Goal: Transaction & Acquisition: Purchase product/service

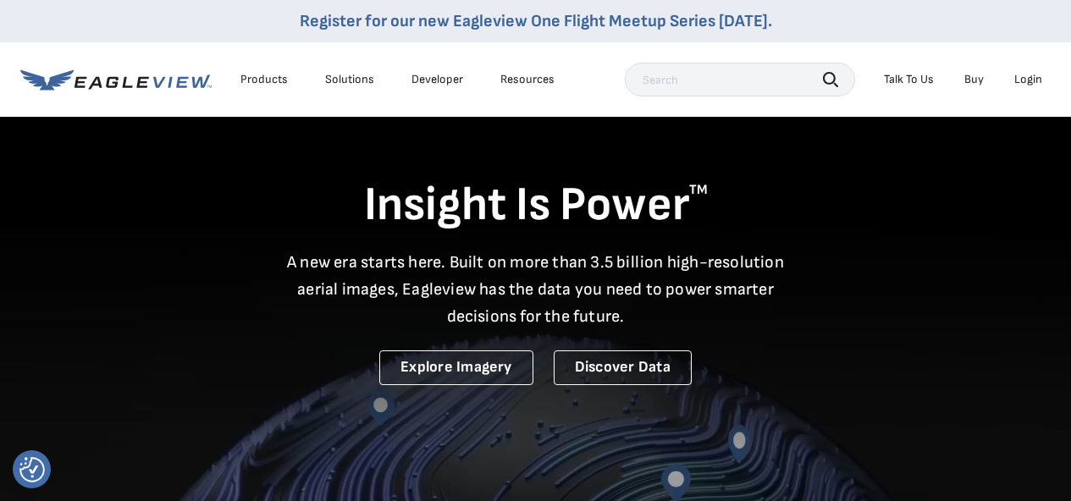
click at [1025, 78] on div "Login" at bounding box center [1028, 79] width 28 height 15
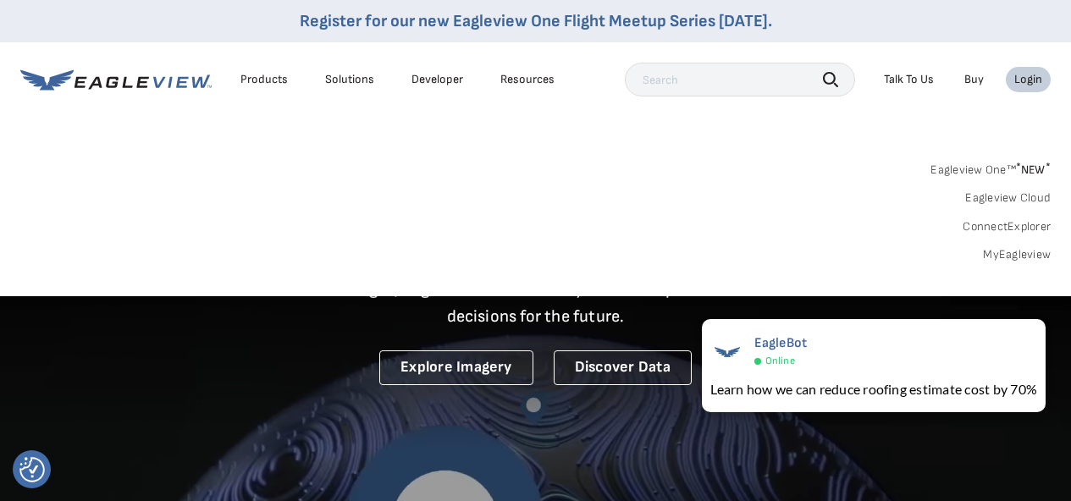
click at [1015, 250] on link "MyEagleview" at bounding box center [1017, 254] width 68 height 15
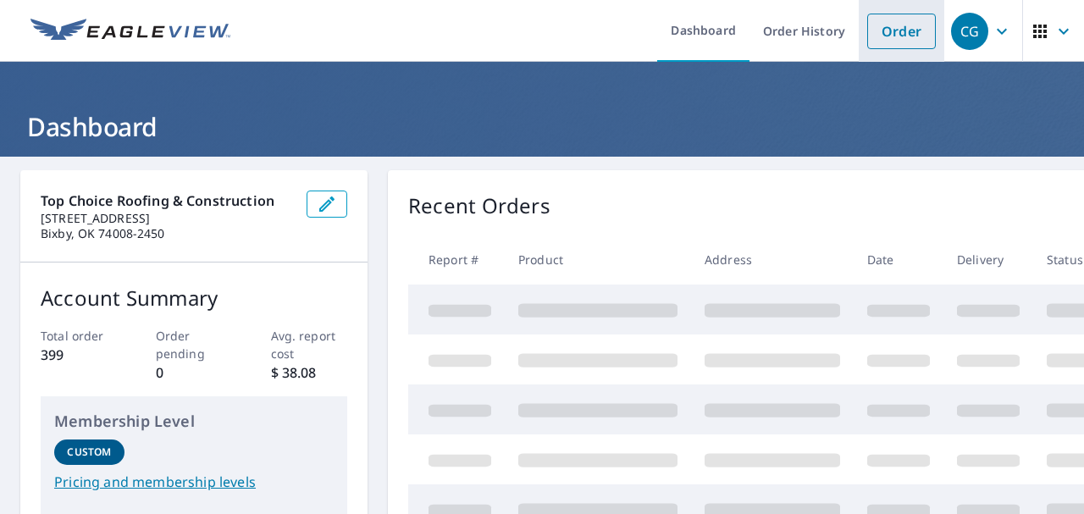
click at [897, 37] on link "Order" at bounding box center [901, 32] width 69 height 36
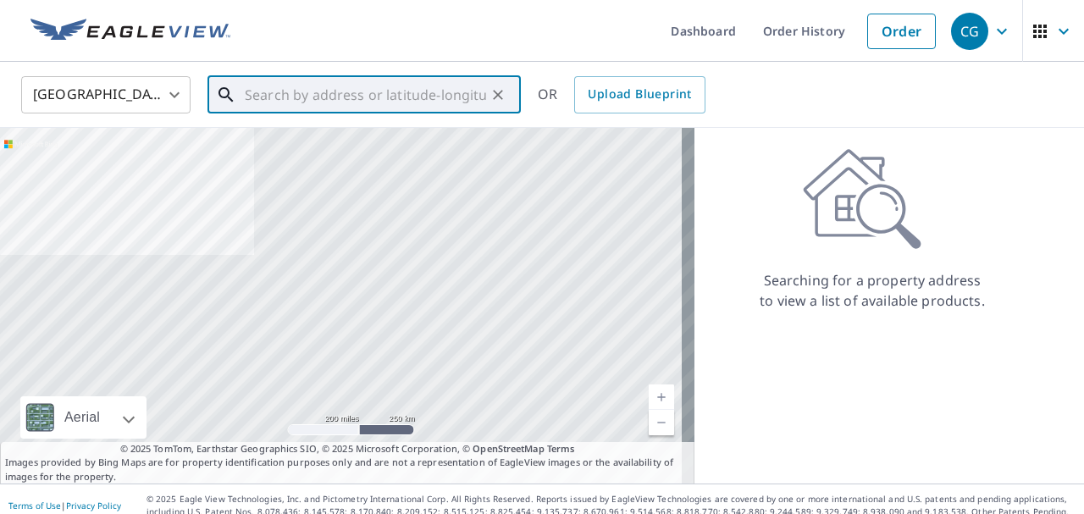
click at [271, 98] on input "text" at bounding box center [365, 94] width 241 height 47
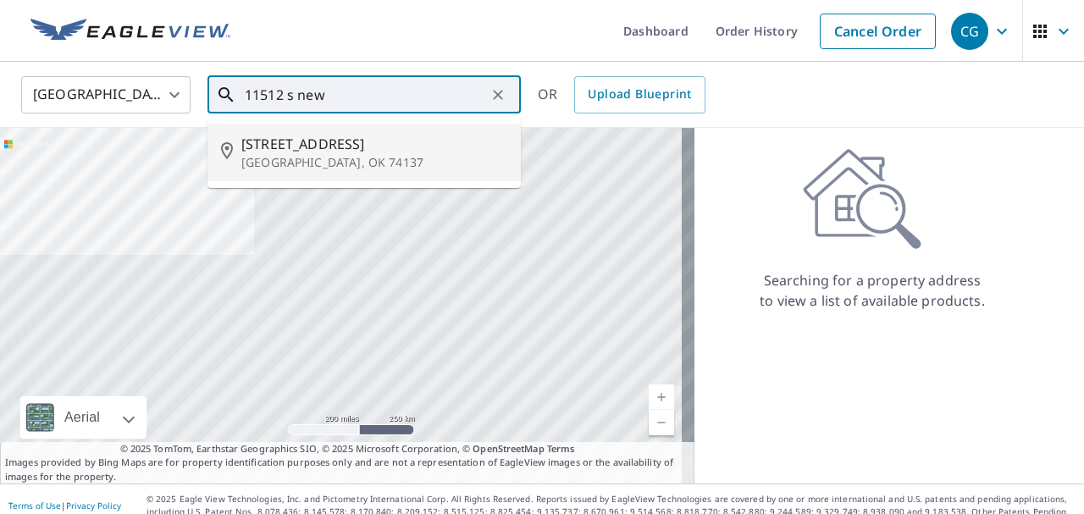
click at [290, 146] on span "[STREET_ADDRESS]" at bounding box center [374, 144] width 266 height 20
type input "[STREET_ADDRESS]"
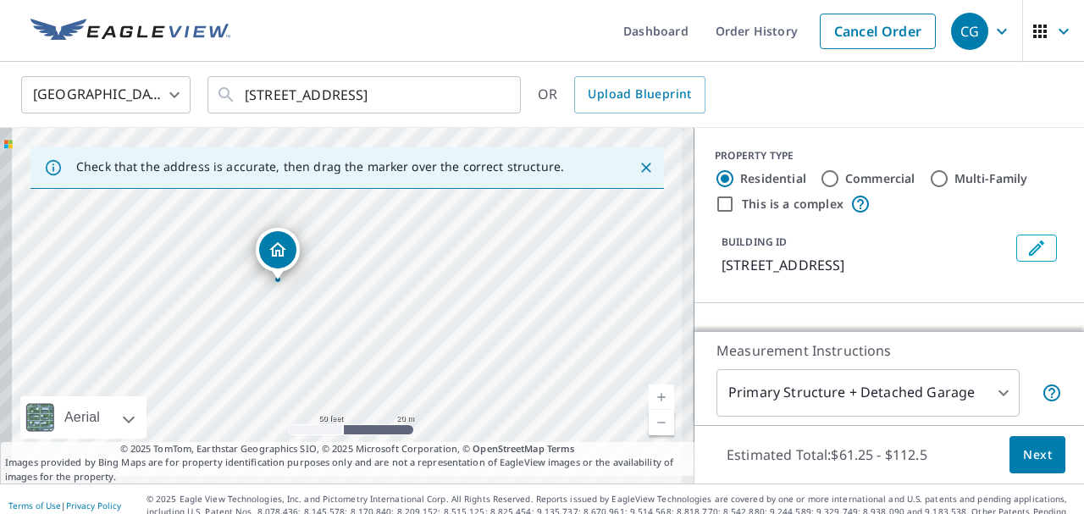
drag, startPoint x: 306, startPoint y: 308, endPoint x: 404, endPoint y: 233, distance: 123.8
click at [404, 233] on div "[STREET_ADDRESS]" at bounding box center [347, 306] width 694 height 356
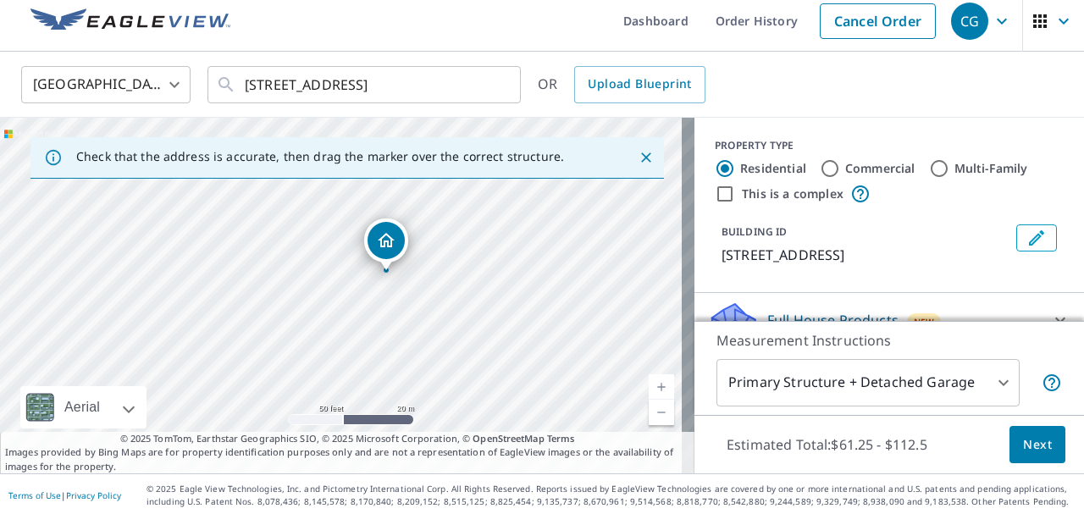
scroll to position [13, 0]
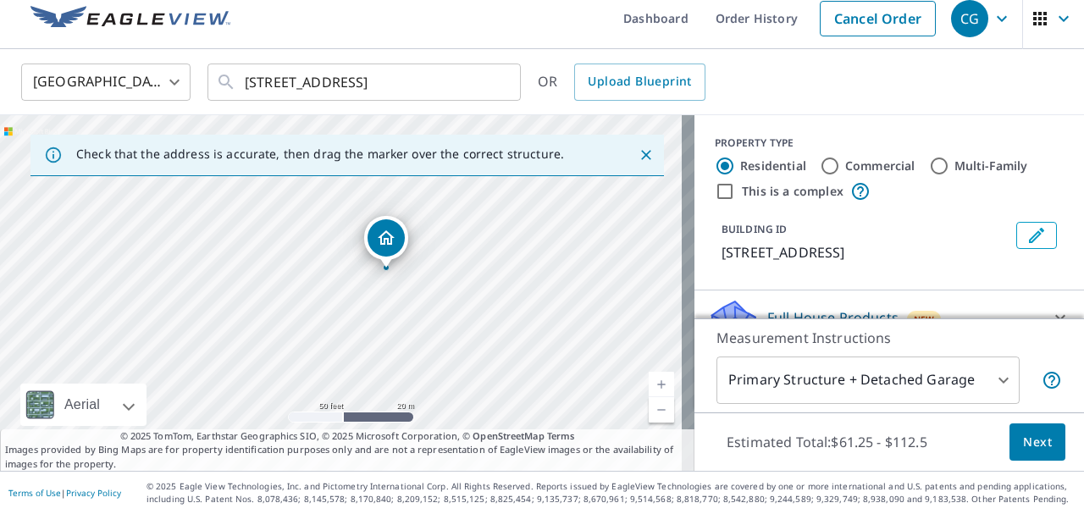
click at [1023, 433] on span "Next" at bounding box center [1037, 442] width 29 height 21
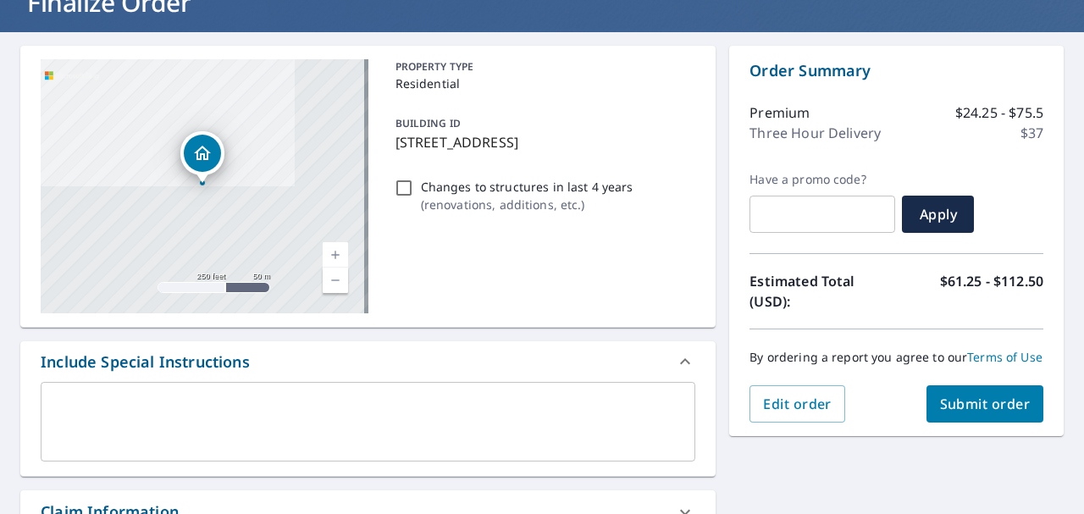
scroll to position [169, 0]
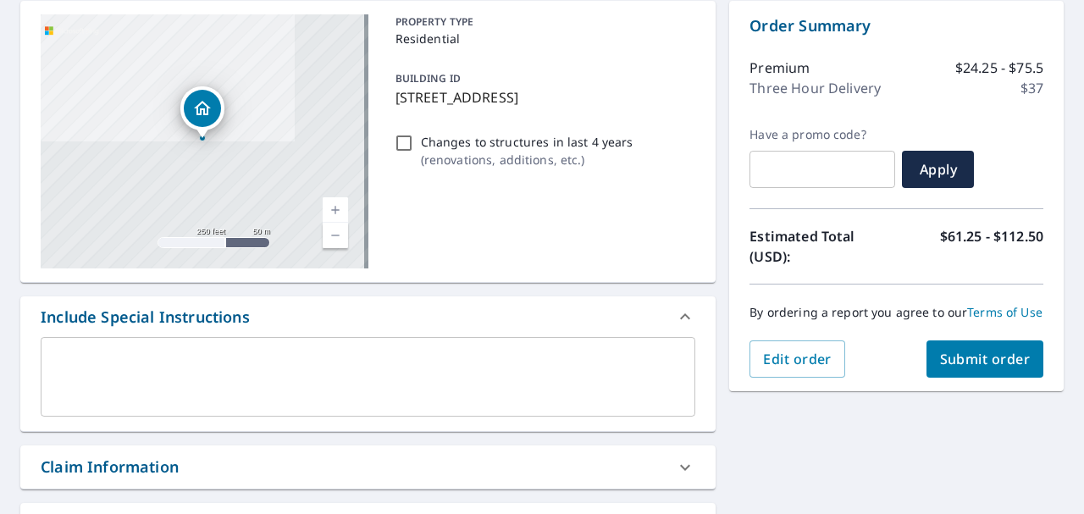
click at [965, 368] on span "Submit order" at bounding box center [985, 359] width 91 height 19
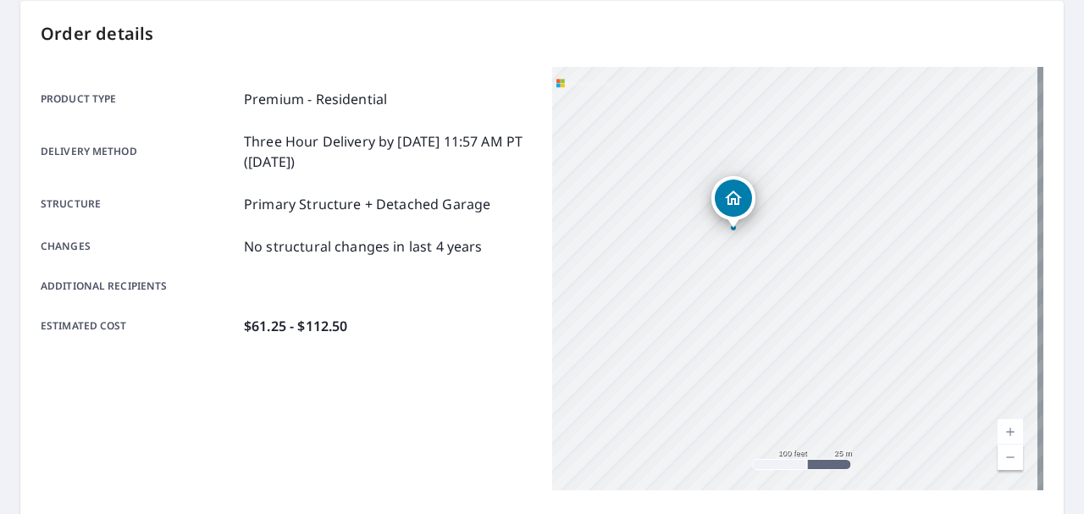
drag, startPoint x: 729, startPoint y: 209, endPoint x: 735, endPoint y: 278, distance: 68.8
click at [735, 278] on div "[STREET_ADDRESS]" at bounding box center [797, 278] width 491 height 423
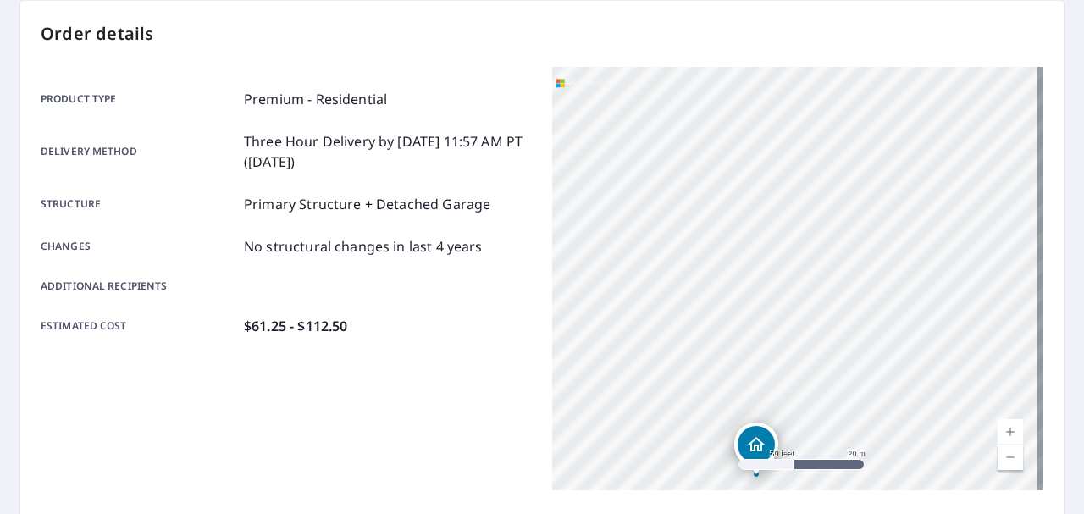
drag, startPoint x: 721, startPoint y: 89, endPoint x: 725, endPoint y: 374, distance: 285.4
click at [725, 374] on div "[STREET_ADDRESS]" at bounding box center [797, 278] width 491 height 423
drag, startPoint x: 771, startPoint y: 380, endPoint x: 792, endPoint y: 137, distance: 243.8
click at [786, 153] on div "[STREET_ADDRESS]" at bounding box center [797, 278] width 491 height 423
drag, startPoint x: 759, startPoint y: 376, endPoint x: 774, endPoint y: 167, distance: 209.6
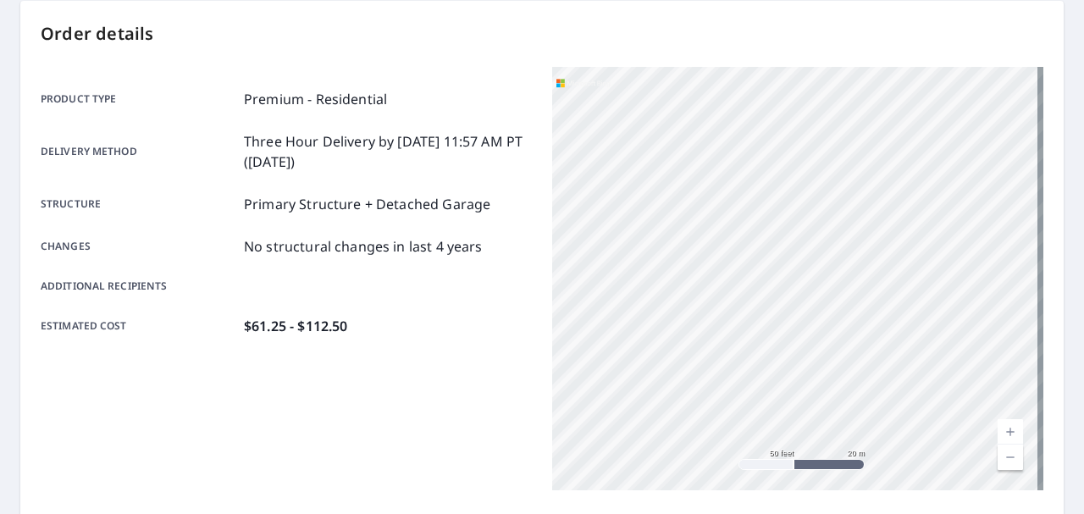
click at [773, 173] on div "[STREET_ADDRESS]" at bounding box center [797, 278] width 491 height 423
drag, startPoint x: 779, startPoint y: 392, endPoint x: 768, endPoint y: 274, distance: 118.2
click at [768, 274] on div "[STREET_ADDRESS]" at bounding box center [797, 278] width 491 height 423
drag, startPoint x: 986, startPoint y: 320, endPoint x: 787, endPoint y: 343, distance: 201.1
click at [787, 343] on div "[STREET_ADDRESS]" at bounding box center [797, 278] width 491 height 423
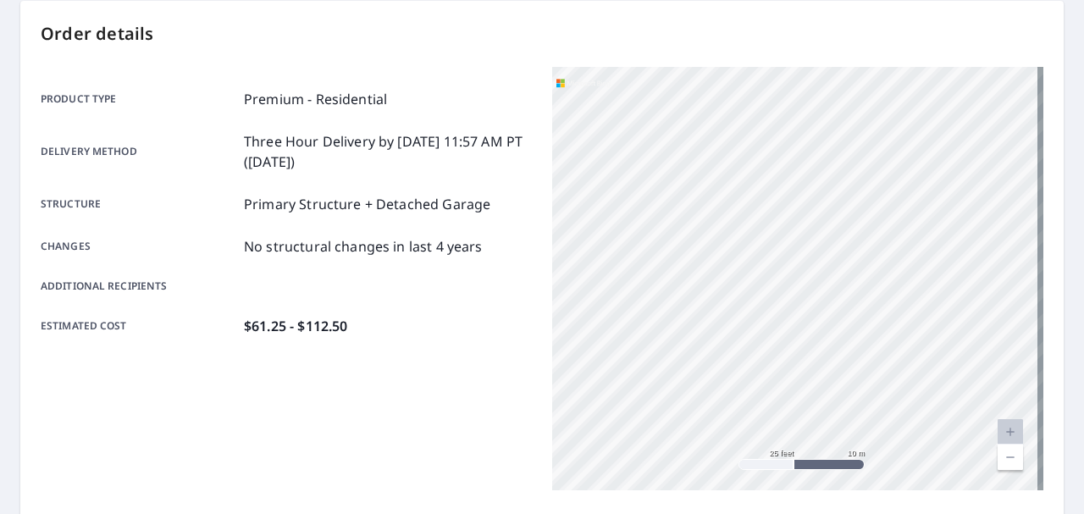
drag, startPoint x: 894, startPoint y: 353, endPoint x: 889, endPoint y: 252, distance: 100.9
click at [889, 252] on div "[STREET_ADDRESS]" at bounding box center [797, 278] width 491 height 423
drag, startPoint x: 870, startPoint y: 301, endPoint x: 871, endPoint y: 49, distance: 251.5
click at [870, 52] on div "Order details Product type Premium - Residential Delivery method Three Hour Del…" at bounding box center [541, 386] width 1043 height 770
click at [874, 232] on div "[STREET_ADDRESS]" at bounding box center [797, 278] width 491 height 423
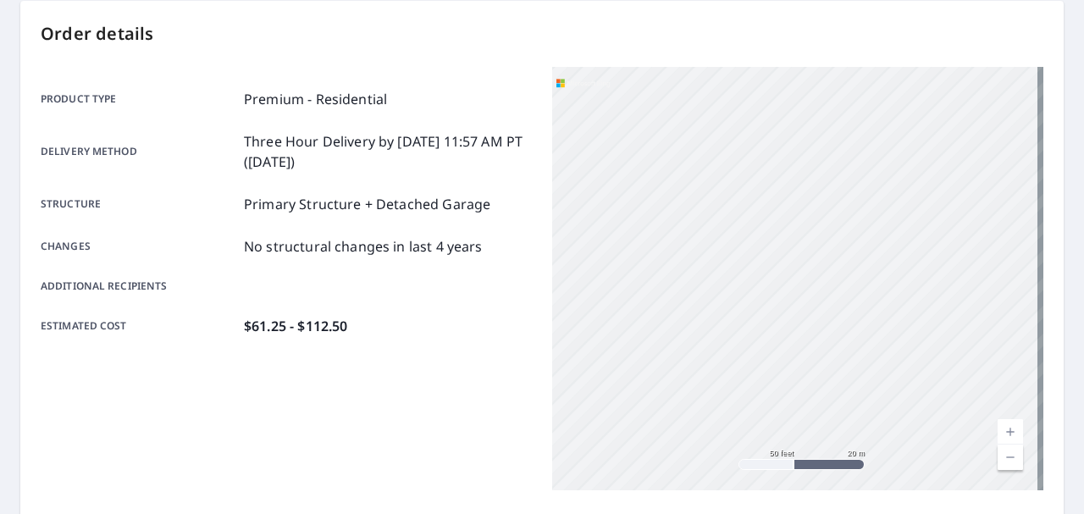
drag, startPoint x: 893, startPoint y: 332, endPoint x: 865, endPoint y: 128, distance: 205.9
click at [865, 128] on div "[STREET_ADDRESS]" at bounding box center [797, 278] width 491 height 423
drag, startPoint x: 903, startPoint y: 380, endPoint x: 876, endPoint y: 240, distance: 143.1
click at [877, 242] on div "[STREET_ADDRESS]" at bounding box center [797, 278] width 491 height 423
drag, startPoint x: 1012, startPoint y: 295, endPoint x: 608, endPoint y: 212, distance: 412.3
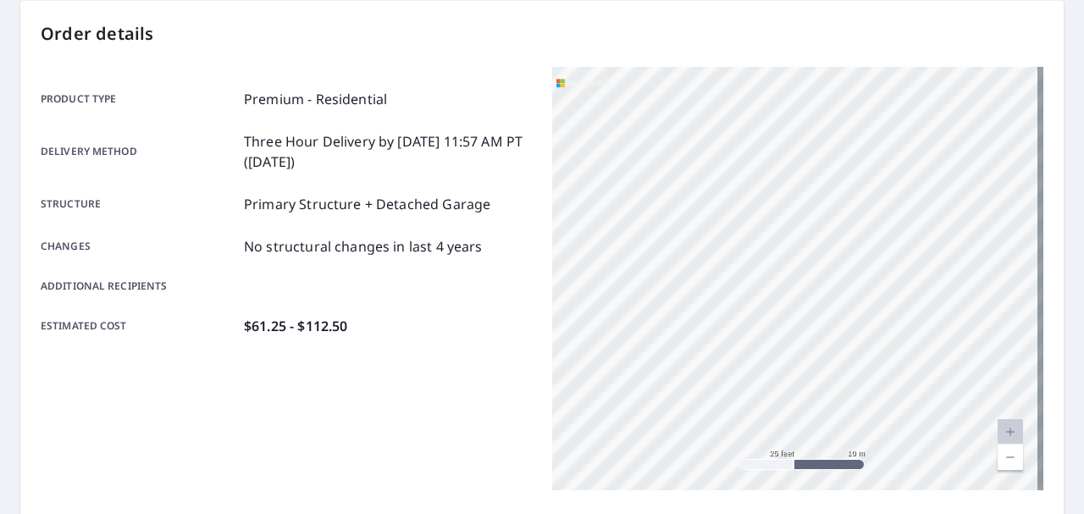
click at [608, 212] on div "[STREET_ADDRESS]" at bounding box center [797, 278] width 491 height 423
drag, startPoint x: 992, startPoint y: 270, endPoint x: 848, endPoint y: 185, distance: 167.7
click at [850, 186] on div "[STREET_ADDRESS]" at bounding box center [797, 278] width 491 height 423
drag, startPoint x: 978, startPoint y: 409, endPoint x: 732, endPoint y: 336, distance: 256.1
click at [732, 336] on div "[STREET_ADDRESS]" at bounding box center [797, 278] width 491 height 423
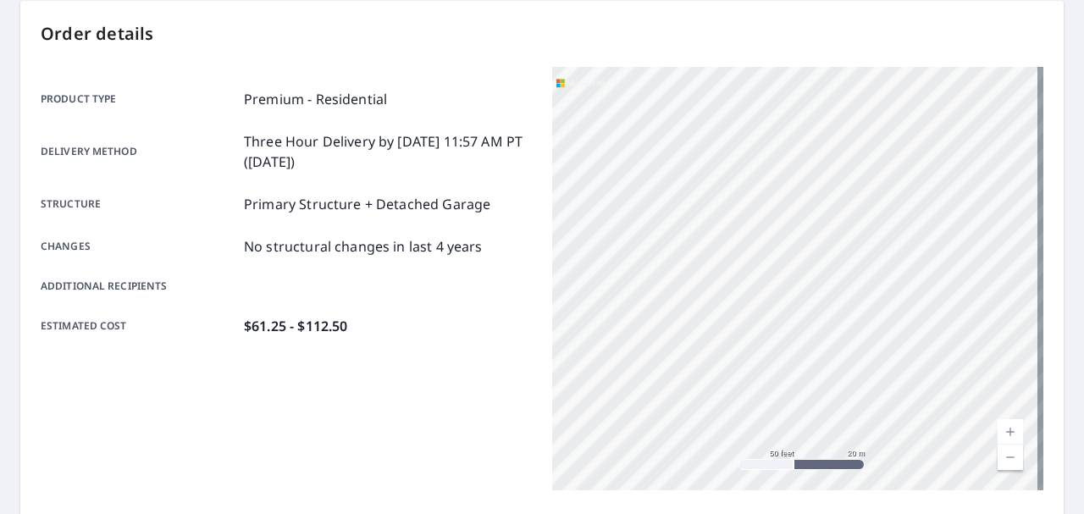
drag, startPoint x: 986, startPoint y: 394, endPoint x: 822, endPoint y: 262, distance: 210.8
click at [822, 262] on div "[STREET_ADDRESS]" at bounding box center [797, 278] width 491 height 423
drag, startPoint x: 956, startPoint y: 382, endPoint x: 892, endPoint y: 251, distance: 145.8
click at [894, 252] on div "[STREET_ADDRESS]" at bounding box center [797, 278] width 491 height 423
drag, startPoint x: 887, startPoint y: 426, endPoint x: 836, endPoint y: 541, distance: 125.9
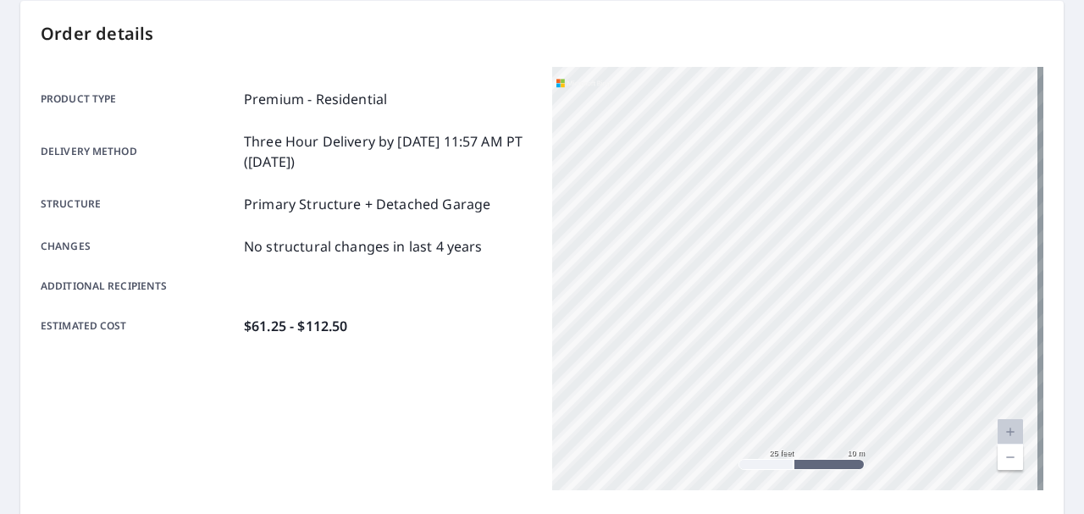
click at [836, 513] on html "CG CG Dashboard Order History Order CG Order Submitted Order details Product ty…" at bounding box center [542, 257] width 1084 height 514
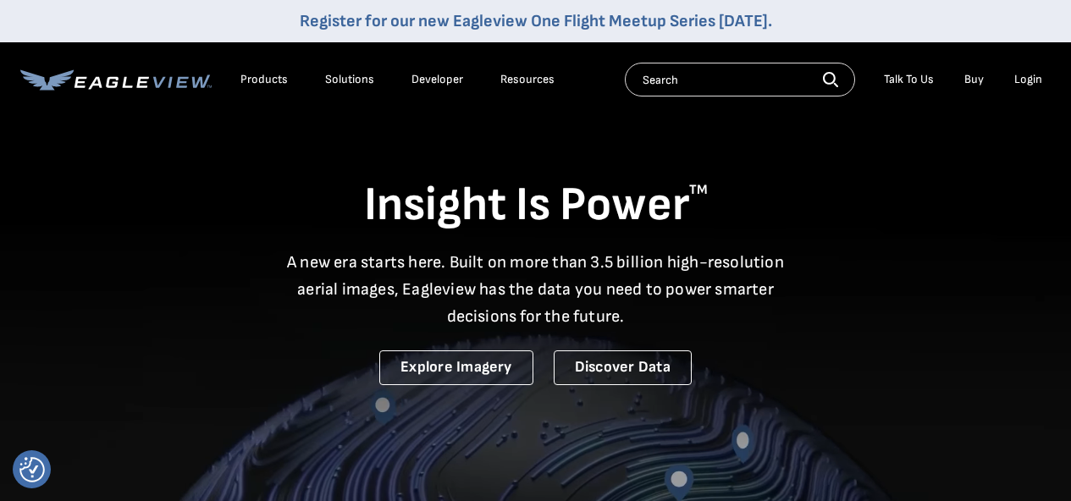
click at [1026, 77] on div "Login" at bounding box center [1028, 79] width 28 height 15
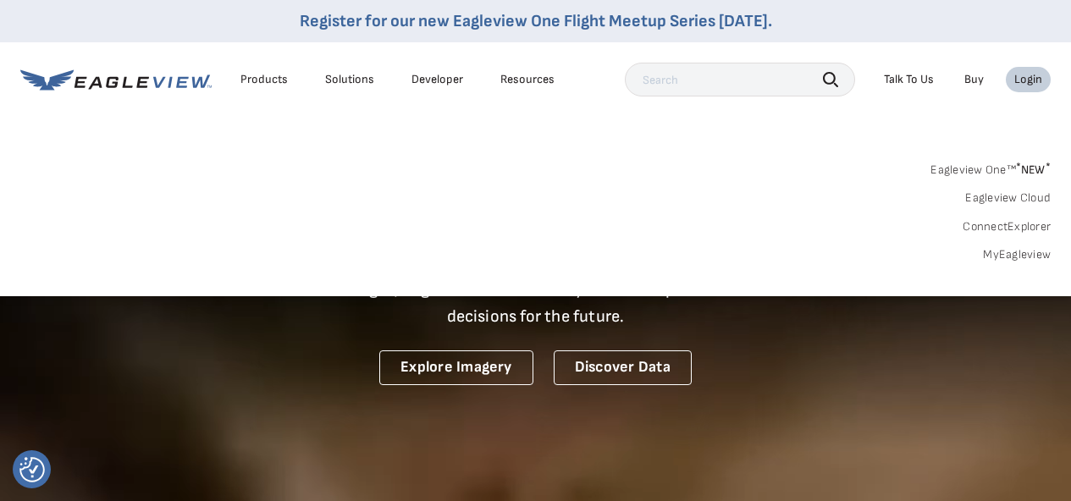
click at [995, 257] on link "MyEagleview" at bounding box center [1017, 254] width 68 height 15
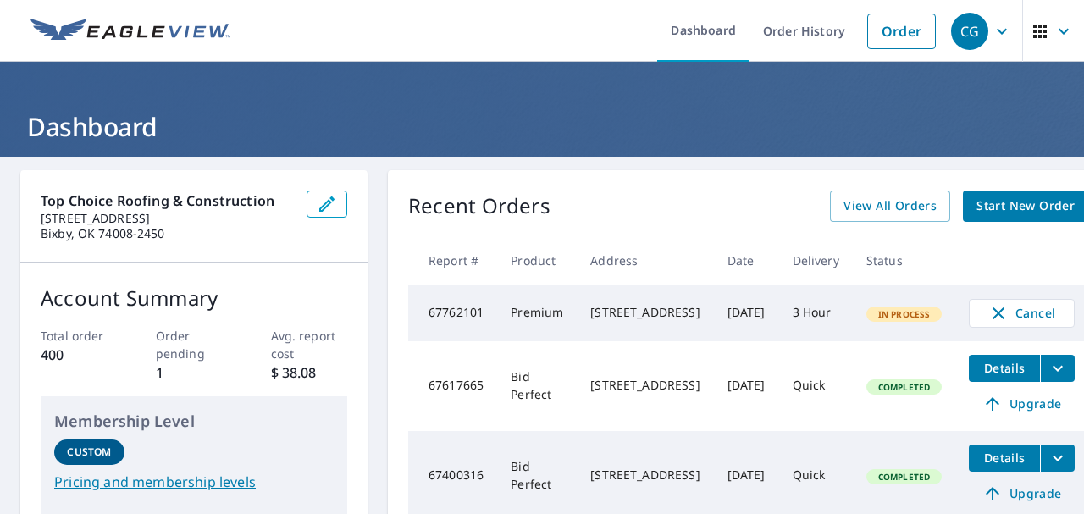
click at [684, 321] on div "11512 S New Haven Ave Tulsa, OK 74137" at bounding box center [644, 312] width 109 height 17
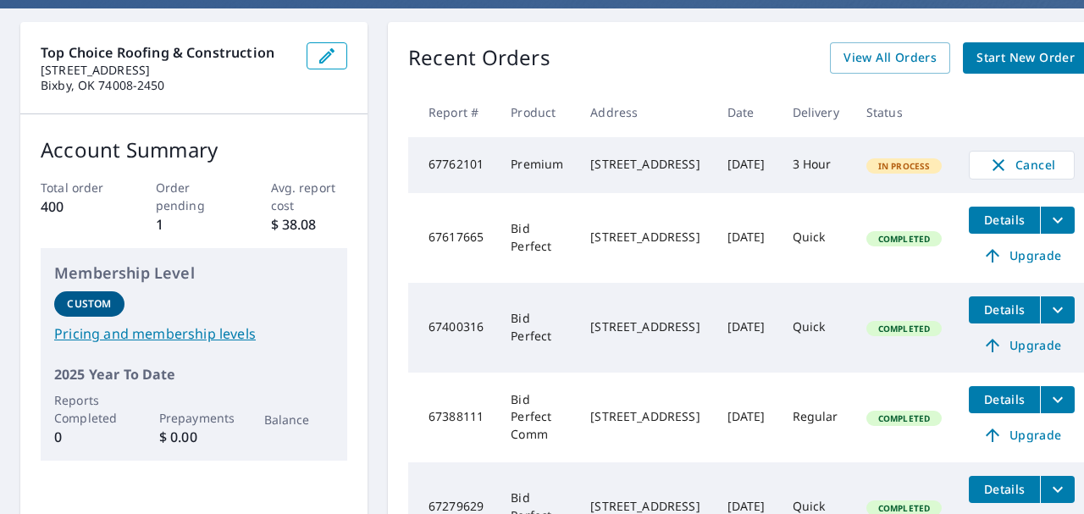
scroll to position [169, 0]
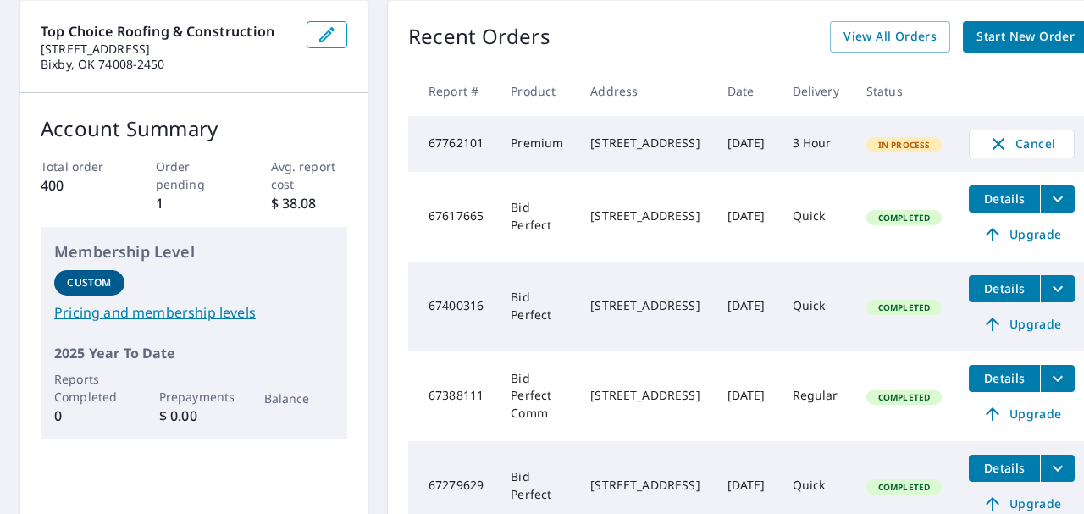
click at [906, 151] on span "In Process" at bounding box center [904, 145] width 73 height 12
drag, startPoint x: 792, startPoint y: 156, endPoint x: 726, endPoint y: 163, distance: 66.4
click at [732, 163] on tr "67762101 Premium 11512 S New Haven Ave Tulsa, OK 74137 Oct 07, 2025 3 Hour In P…" at bounding box center [748, 144] width 680 height 56
click at [779, 167] on td "Oct 07, 2025" at bounding box center [746, 144] width 65 height 56
click at [455, 157] on td "67762101" at bounding box center [452, 144] width 89 height 56
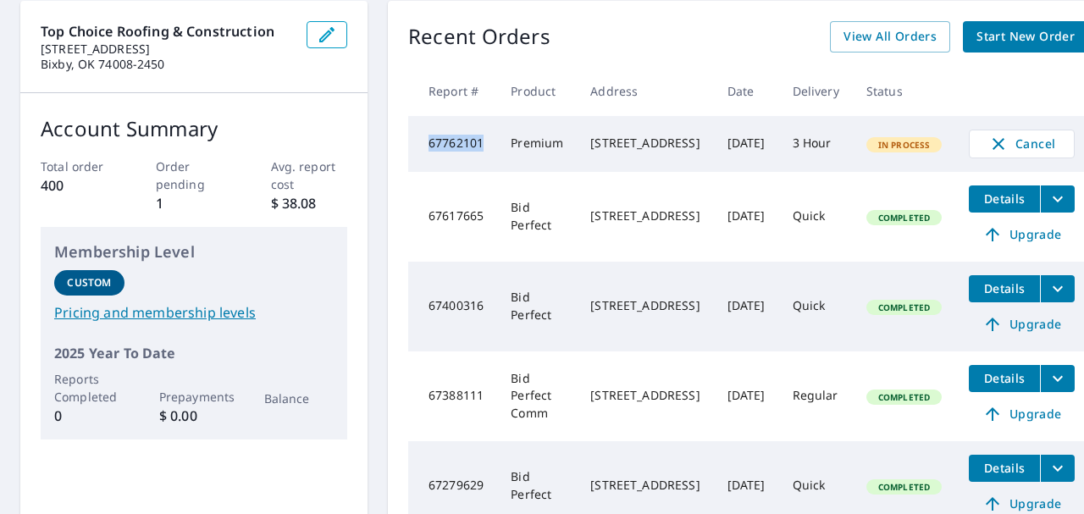
click at [455, 157] on td "67762101" at bounding box center [452, 144] width 89 height 56
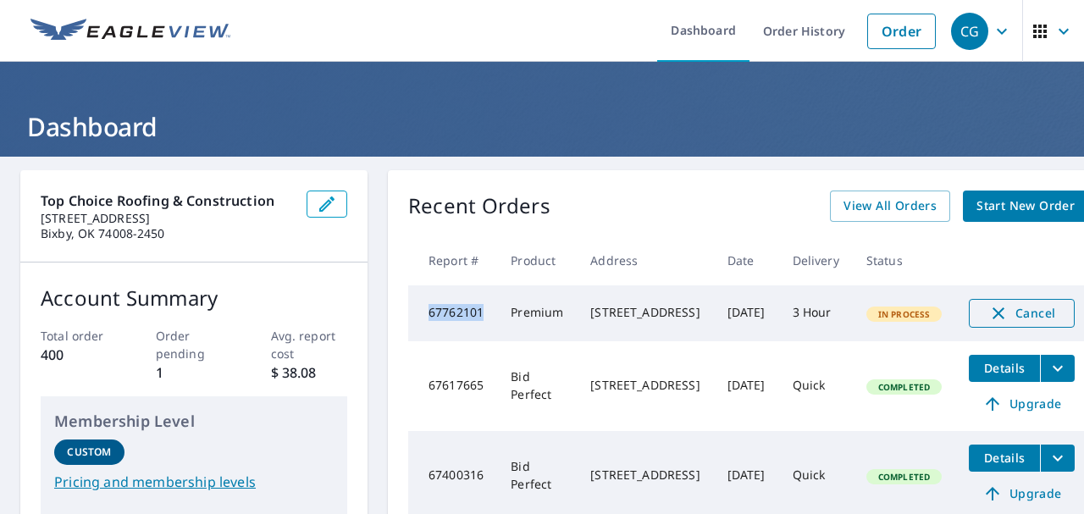
click at [1004, 311] on icon "button" at bounding box center [998, 313] width 12 height 12
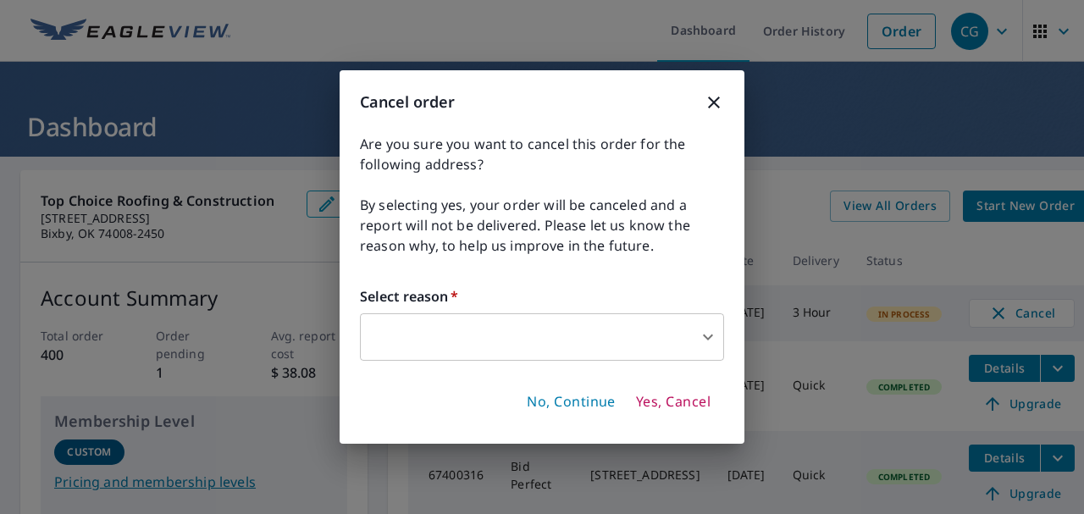
click at [644, 399] on span "Yes, Cancel" at bounding box center [673, 402] width 75 height 19
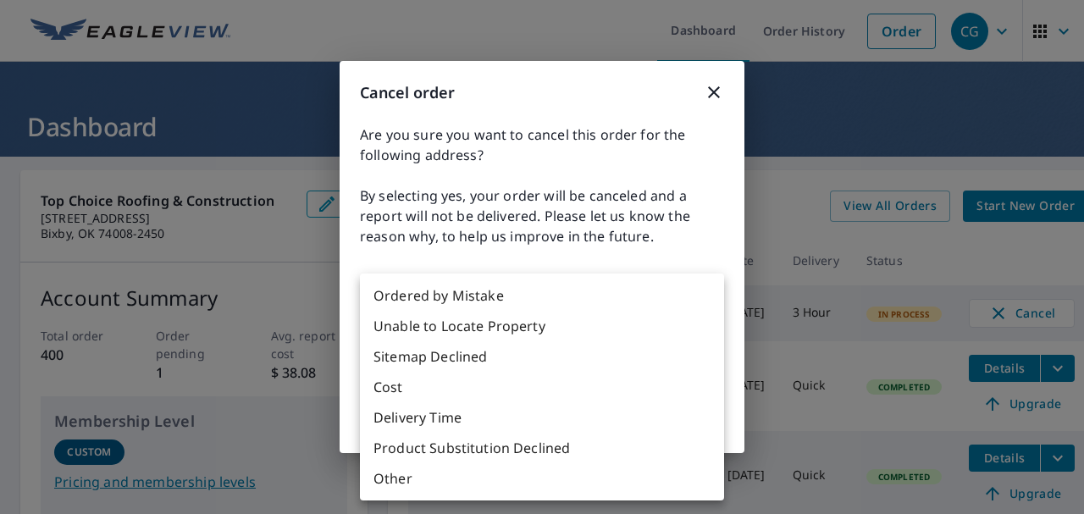
click at [581, 312] on body "CG CG Dashboard Order History Order CG Dashboard Top Choice Roofing & Construct…" at bounding box center [542, 257] width 1084 height 514
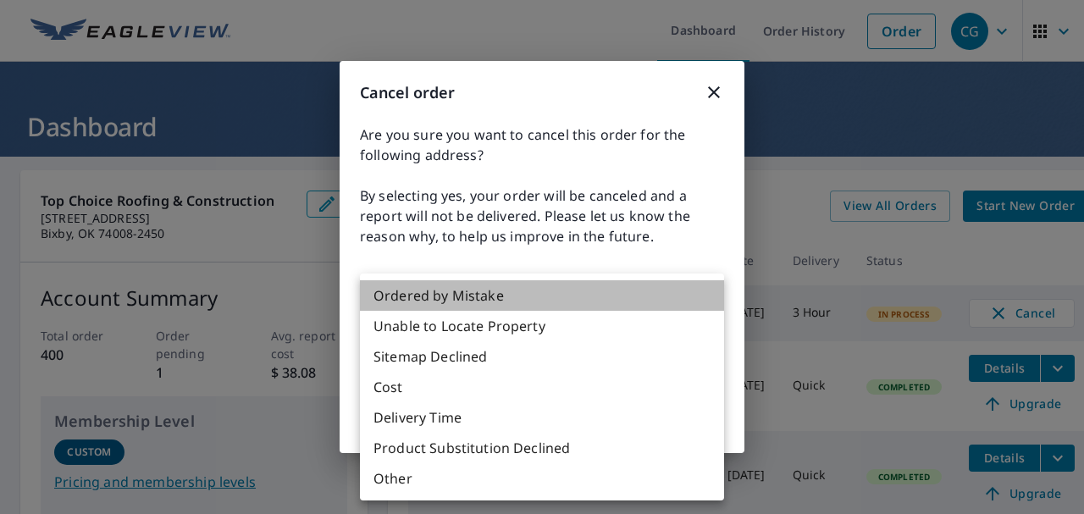
click at [500, 292] on li "Ordered by Mistake" at bounding box center [542, 295] width 364 height 30
type input "30"
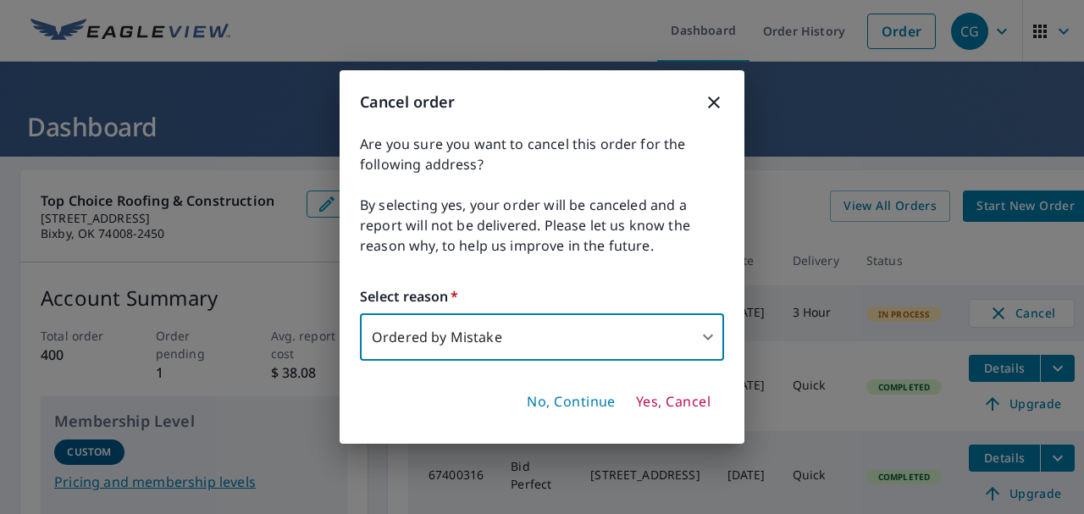
click at [673, 399] on span "Yes, Cancel" at bounding box center [673, 402] width 75 height 19
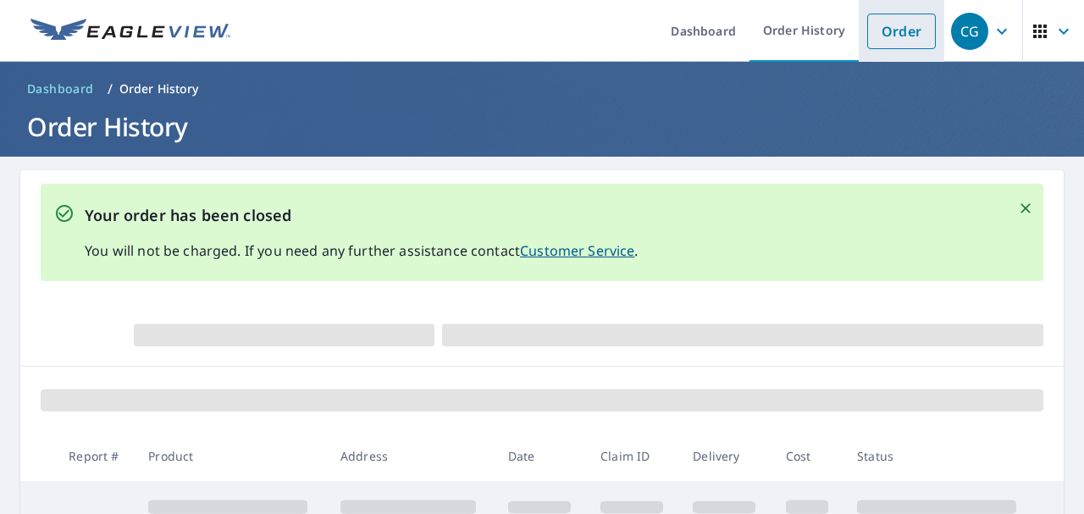
click at [898, 30] on link "Order" at bounding box center [901, 32] width 69 height 36
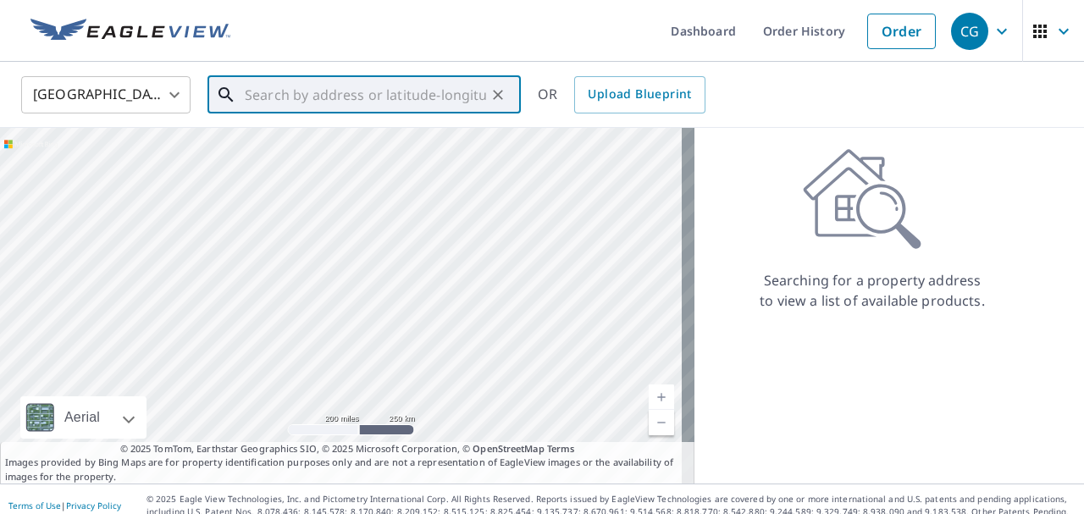
click at [432, 90] on input "text" at bounding box center [365, 94] width 241 height 47
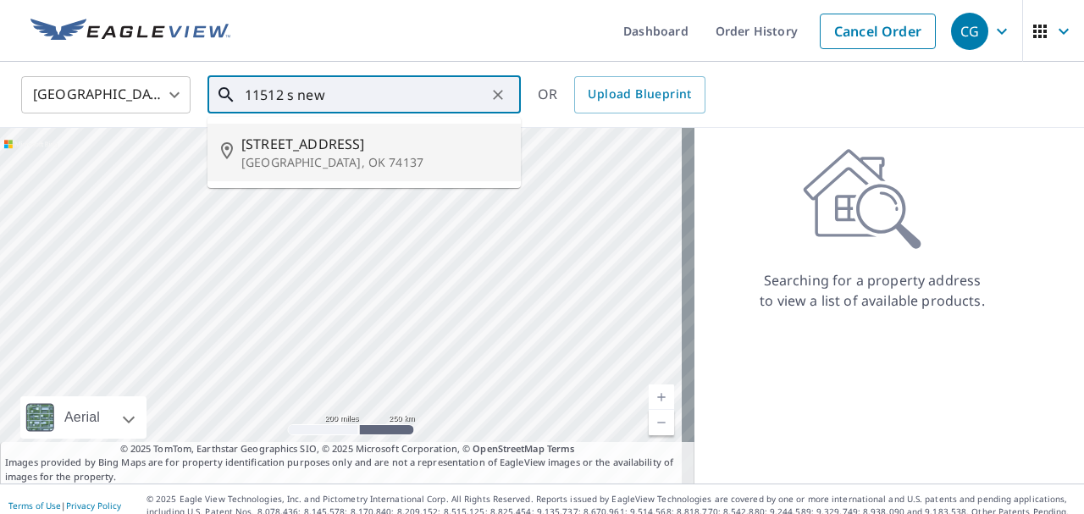
click at [415, 128] on li "[STREET_ADDRESS]" at bounding box center [363, 153] width 313 height 58
type input "[STREET_ADDRESS]"
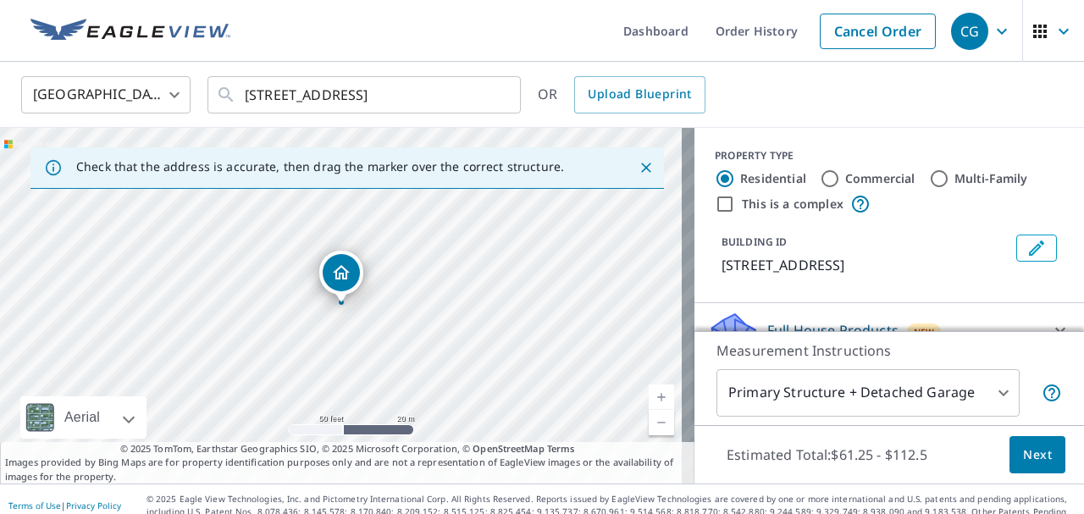
scroll to position [13, 0]
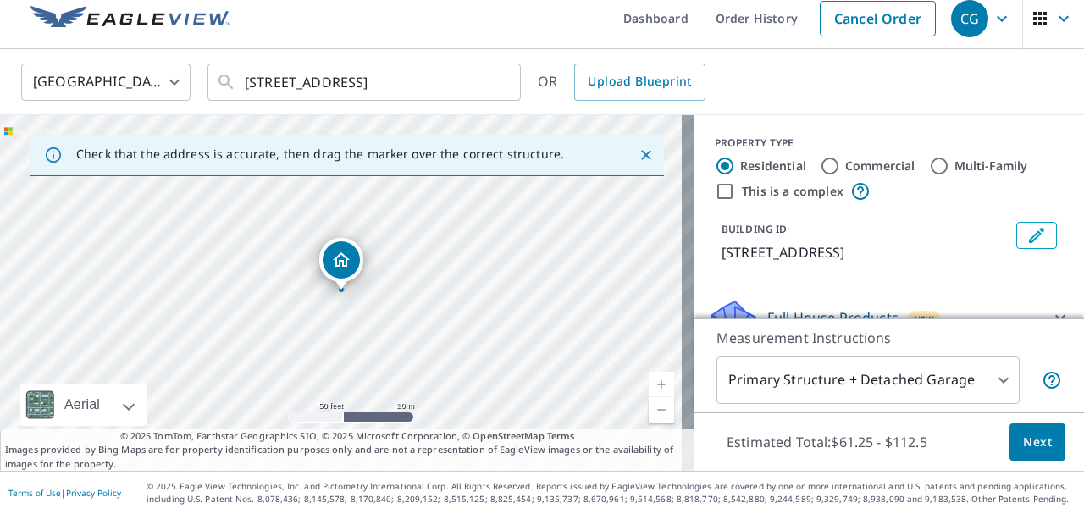
drag, startPoint x: 880, startPoint y: 279, endPoint x: 916, endPoint y: 86, distance: 197.3
click at [916, 86] on div "United States US ​ 11512 S NEw Haven Ave Tulsa, OK 74137 ​ OR Upload Blueprint …" at bounding box center [542, 260] width 1084 height 422
click at [981, 260] on p "[STREET_ADDRESS]" at bounding box center [865, 252] width 288 height 20
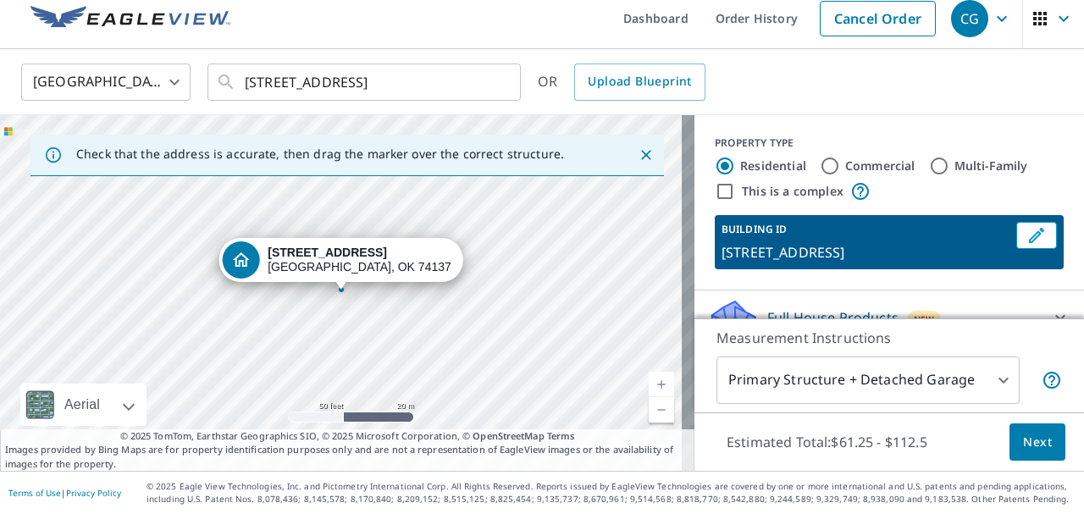
click at [806, 85] on div "United States US ​ 11512 S NEw Haven Ave Tulsa, OK 74137 ​ OR Upload Blueprint" at bounding box center [535, 82] width 1055 height 40
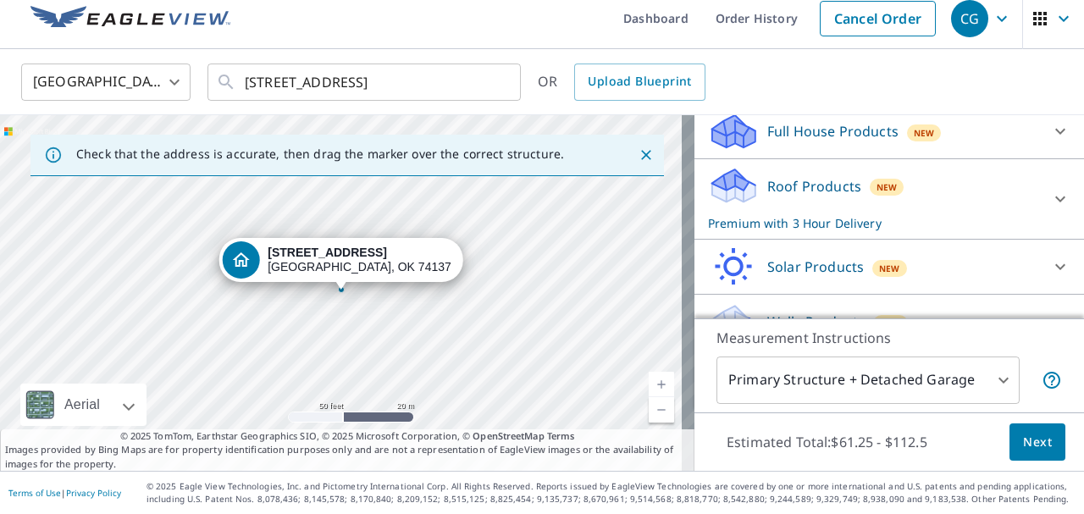
scroll to position [218, 0]
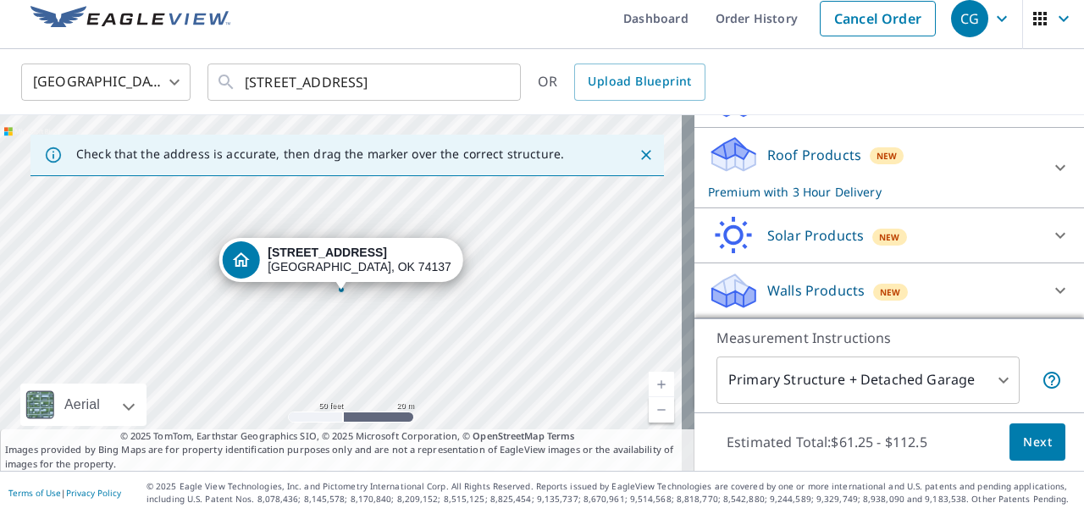
click at [806, 148] on p "Roof Products" at bounding box center [814, 155] width 94 height 20
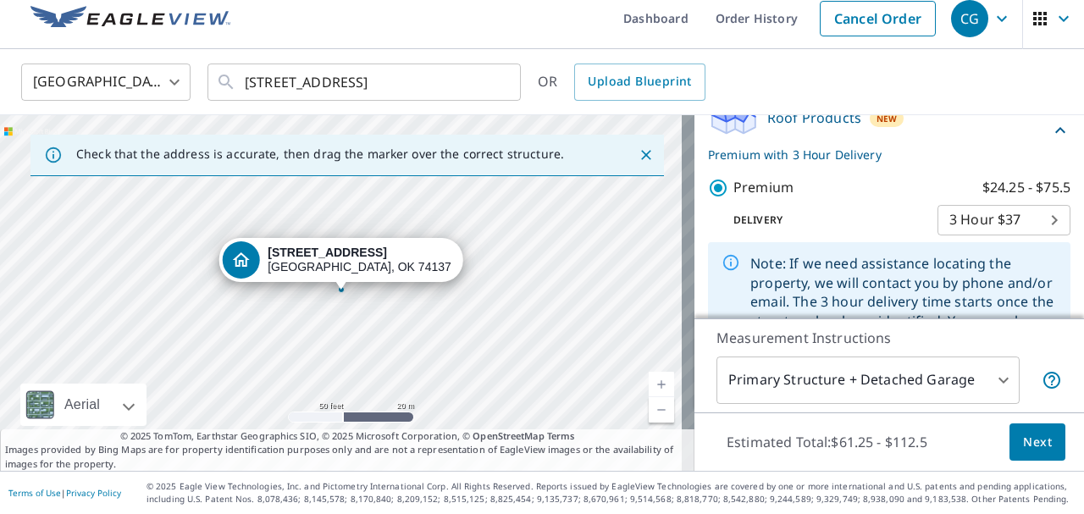
scroll to position [340, 0]
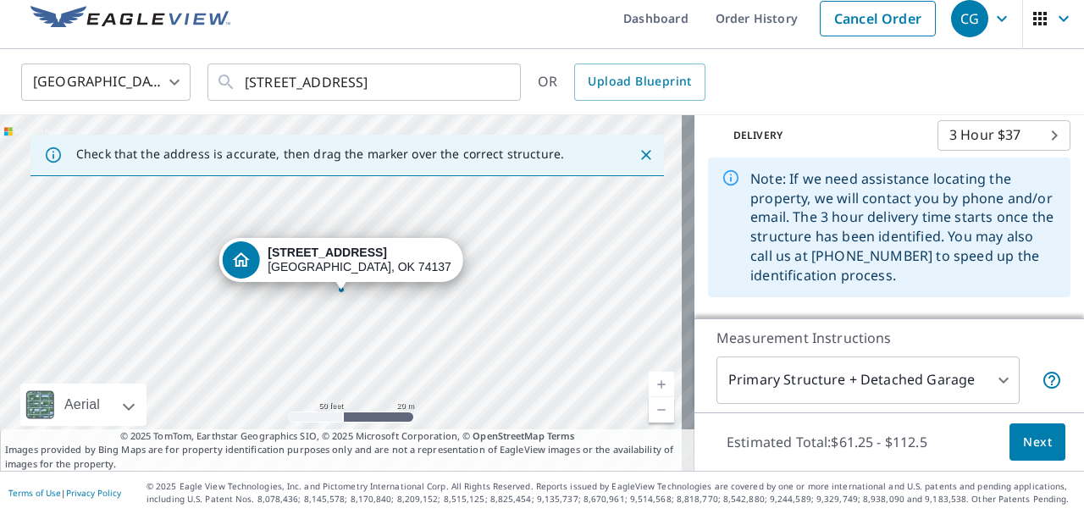
click at [1037, 440] on span "Next" at bounding box center [1037, 442] width 29 height 21
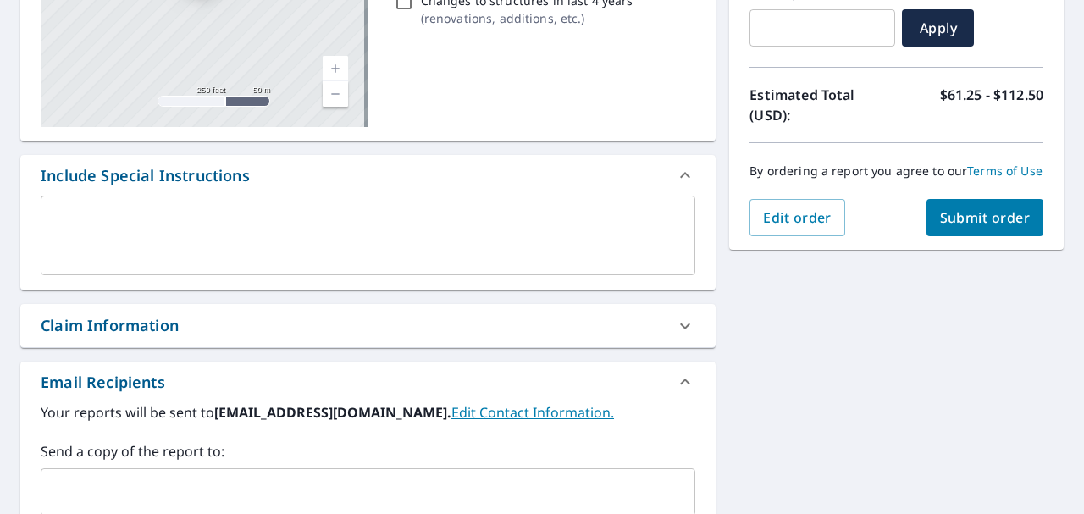
scroll to position [351, 0]
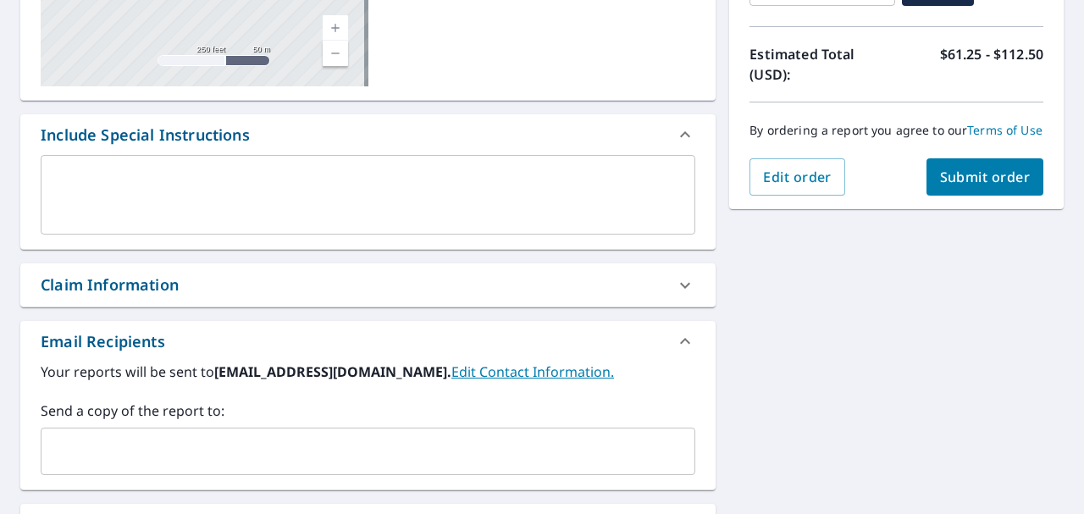
click at [150, 430] on div "​" at bounding box center [368, 451] width 654 height 47
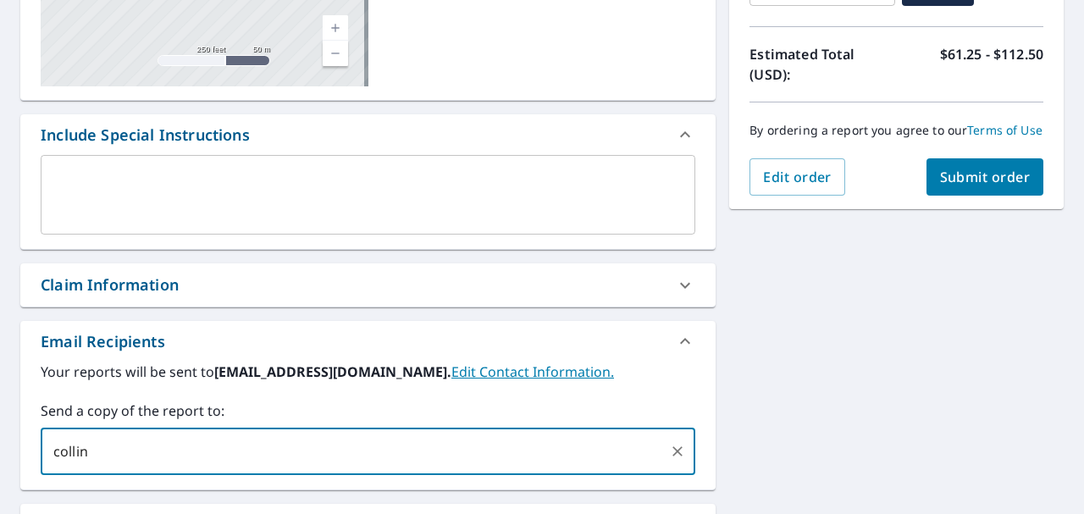
type input "collin@topchoiceok.com"
click at [997, 186] on span "Submit order" at bounding box center [985, 177] width 91 height 19
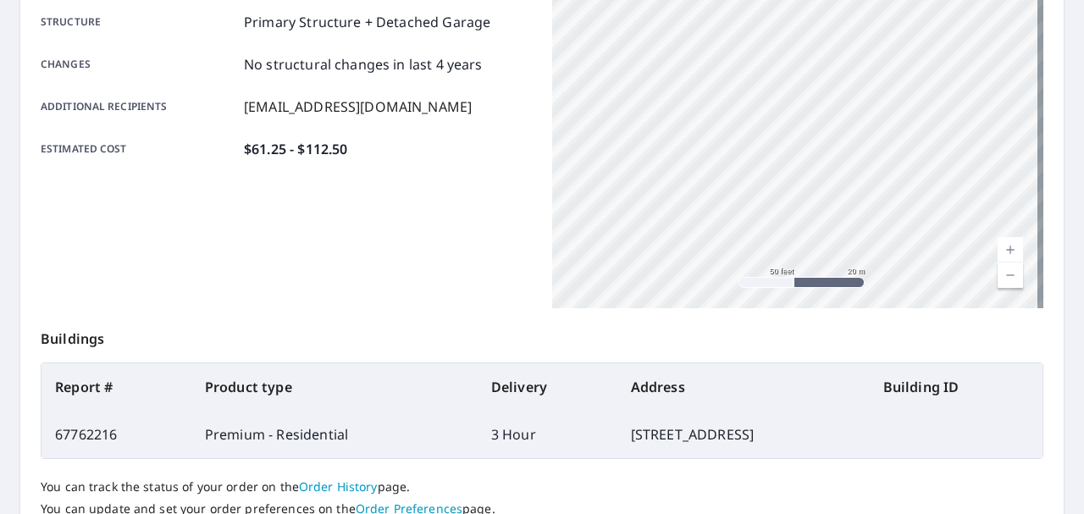
drag, startPoint x: 846, startPoint y: 163, endPoint x: 818, endPoint y: 539, distance: 377.0
click at [818, 513] on html "CG CG Dashboard Order History Order CG Order Submitted Order details Product ty…" at bounding box center [542, 257] width 1084 height 514
click at [869, 197] on div "[STREET_ADDRESS]" at bounding box center [797, 96] width 491 height 423
drag, startPoint x: 897, startPoint y: 175, endPoint x: 957, endPoint y: 466, distance: 296.4
click at [957, 466] on div "Order details Product type Premium - Residential Delivery method Three Hour Del…" at bounding box center [541, 204] width 1043 height 770
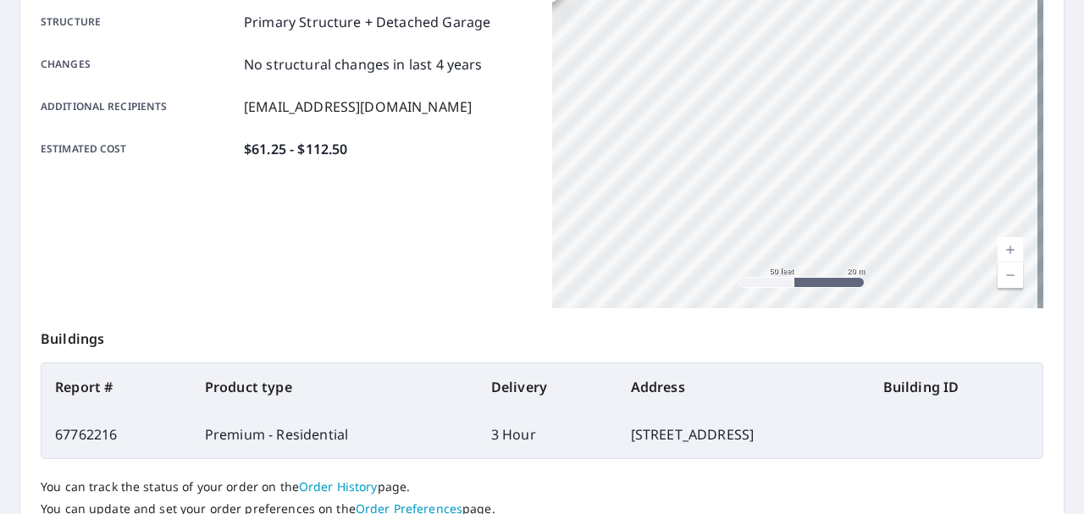
click at [234, 267] on div "Product type Premium - Residential Delivery method Three Hour Delivery by 10/7/…" at bounding box center [286, 96] width 491 height 423
click at [360, 230] on div "Product type Premium - Residential Delivery method Three Hour Delivery by 10/7/…" at bounding box center [286, 96] width 491 height 423
drag, startPoint x: 905, startPoint y: 37, endPoint x: 989, endPoint y: 547, distance: 516.5
click at [989, 513] on html "CG CG Dashboard Order History Order CG Order Submitted Order details Product ty…" at bounding box center [542, 257] width 1084 height 514
click at [1002, 277] on link "Current Level 20, Zoom Out" at bounding box center [1009, 274] width 25 height 25
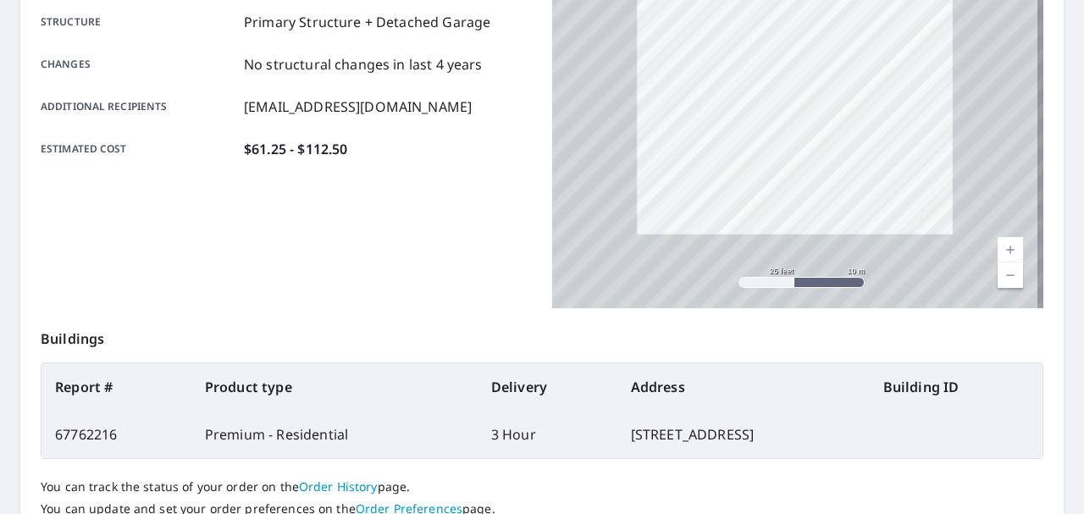
click at [1002, 277] on link "Current Level 20, Zoom Out" at bounding box center [1009, 274] width 25 height 25
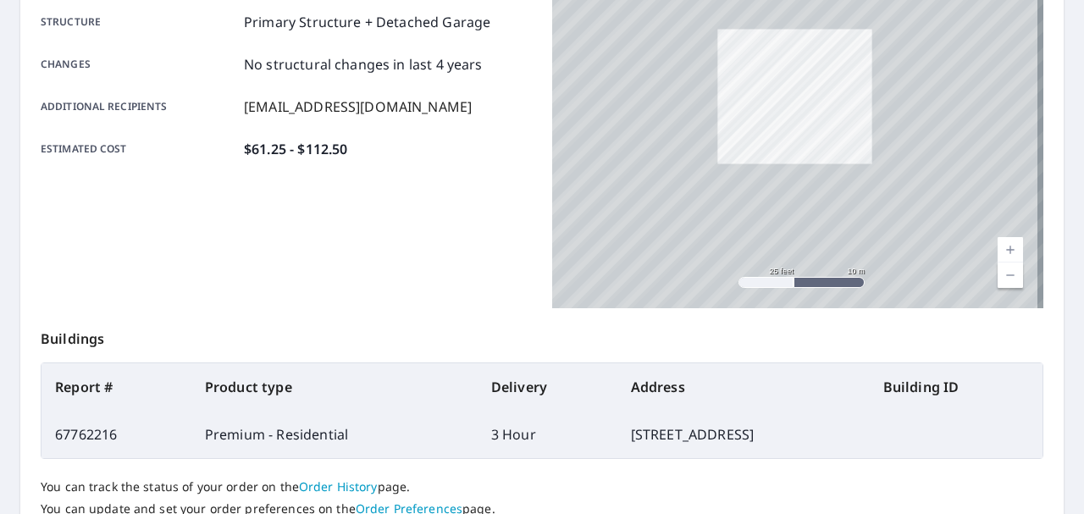
click at [1002, 277] on link "Current Level 19.180785994074082, Zoom Out" at bounding box center [1009, 274] width 25 height 25
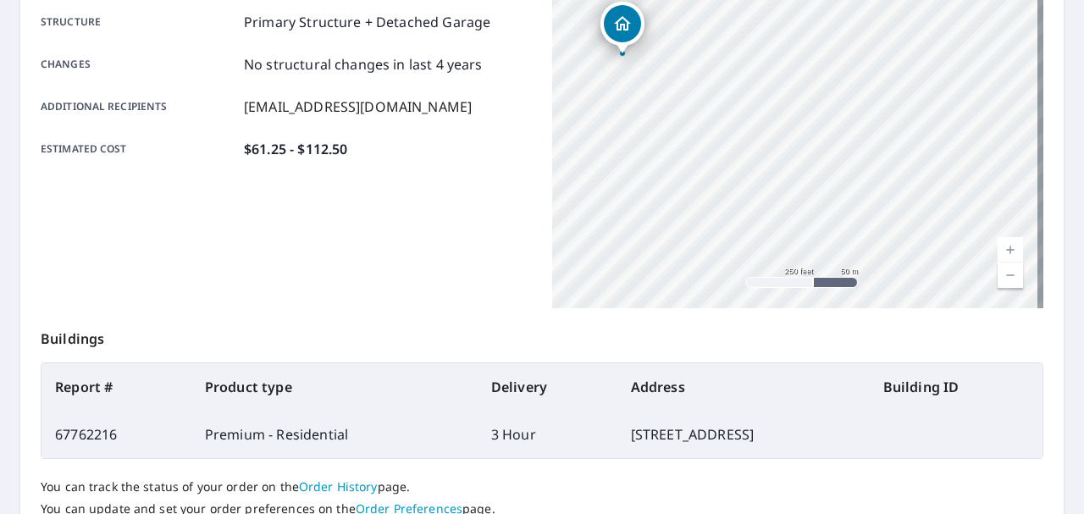
drag, startPoint x: 815, startPoint y: 105, endPoint x: 976, endPoint y: 547, distance: 470.3
click at [976, 513] on html "CG CG Dashboard Order History Order CG Order Submitted Order details Product ty…" at bounding box center [542, 257] width 1084 height 514
drag, startPoint x: 843, startPoint y: 273, endPoint x: 870, endPoint y: 273, distance: 27.1
click at [870, 273] on div "[STREET_ADDRESS]" at bounding box center [797, 96] width 491 height 423
drag, startPoint x: 716, startPoint y: 127, endPoint x: 870, endPoint y: 295, distance: 228.3
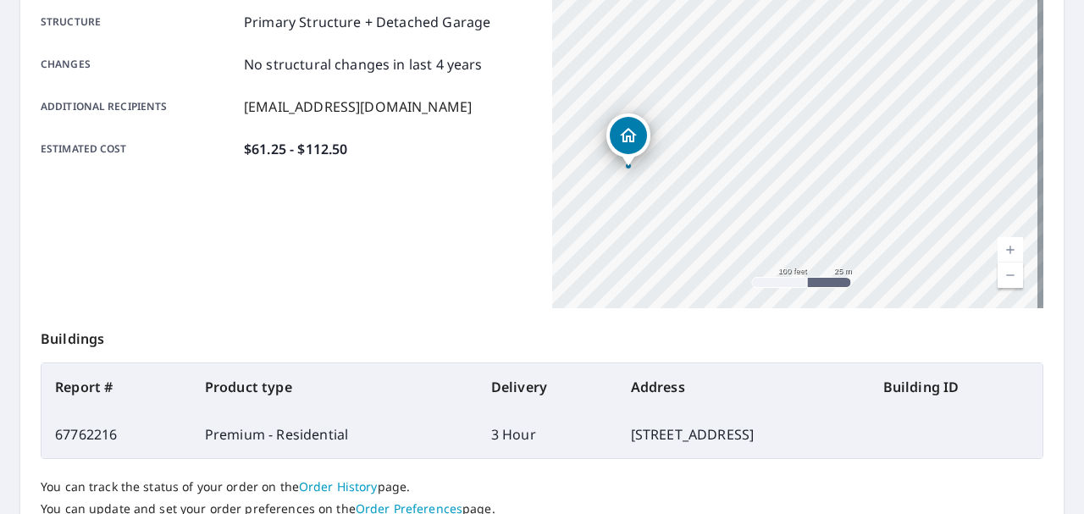
click at [870, 295] on div "[STREET_ADDRESS]" at bounding box center [797, 96] width 491 height 423
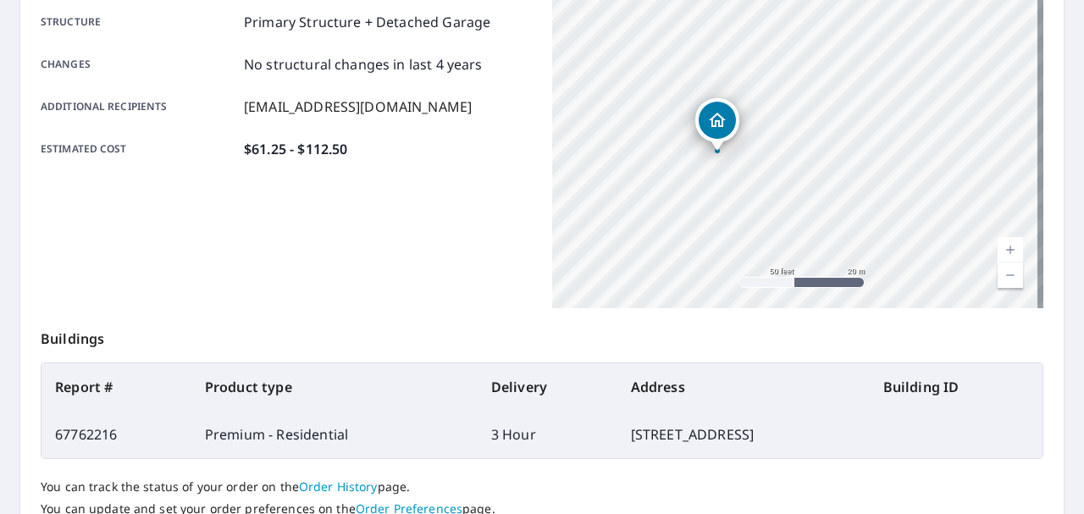
drag, startPoint x: 640, startPoint y: 185, endPoint x: 779, endPoint y: 144, distance: 144.7
click at [776, 144] on div "[STREET_ADDRESS]" at bounding box center [797, 96] width 491 height 423
drag, startPoint x: 784, startPoint y: 141, endPoint x: 920, endPoint y: 118, distance: 138.2
click at [919, 118] on div "[STREET_ADDRESS]" at bounding box center [797, 96] width 491 height 423
click at [886, 143] on div "[STREET_ADDRESS]" at bounding box center [797, 96] width 491 height 423
